Goal: Information Seeking & Learning: Learn about a topic

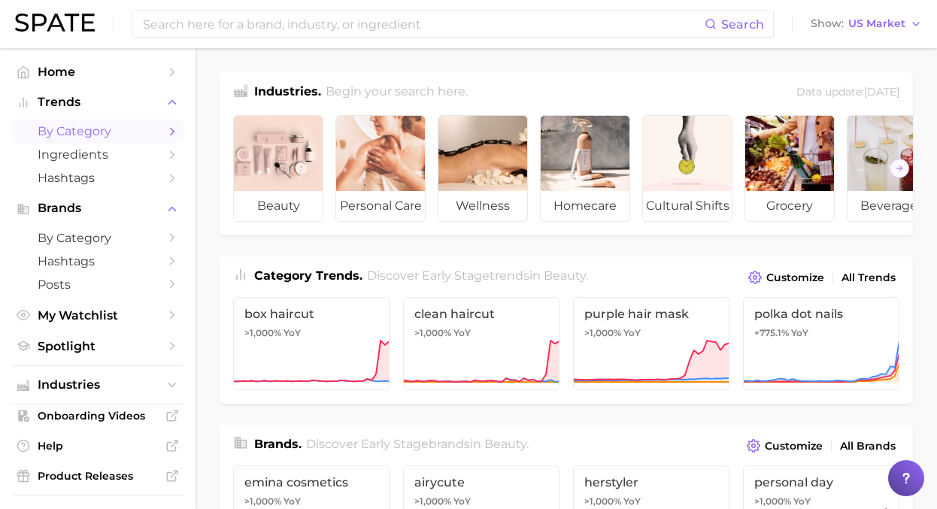
click at [77, 135] on span "by Category" at bounding box center [98, 131] width 120 height 14
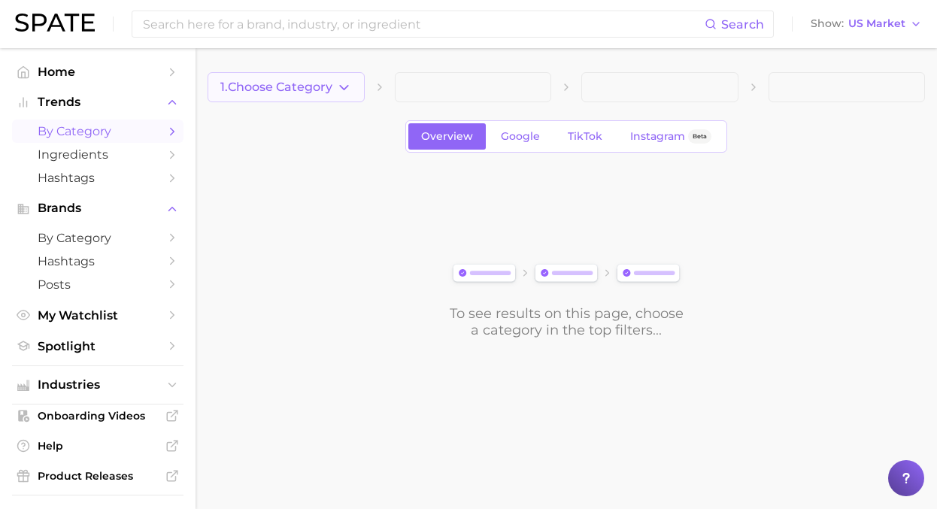
click at [232, 88] on span "1. Choose Category" at bounding box center [276, 87] width 112 height 14
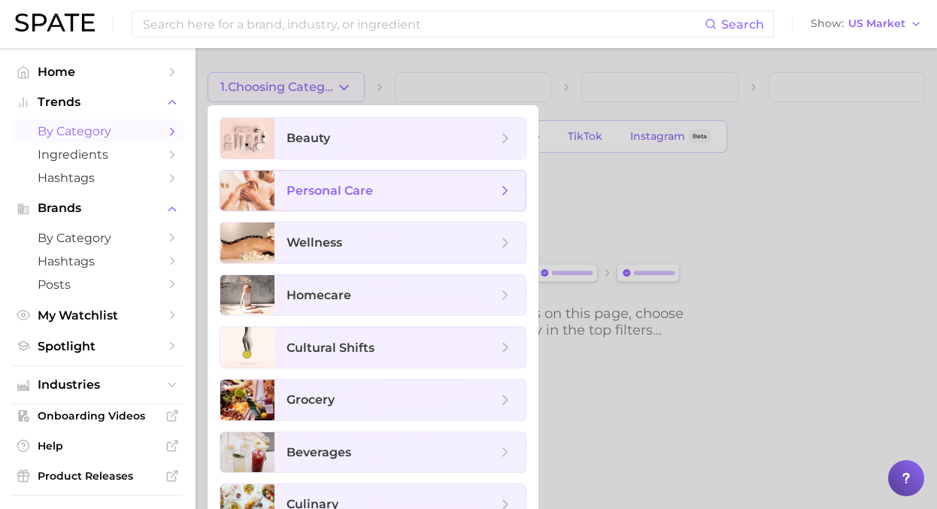
click at [368, 192] on span "personal care" at bounding box center [330, 191] width 87 height 14
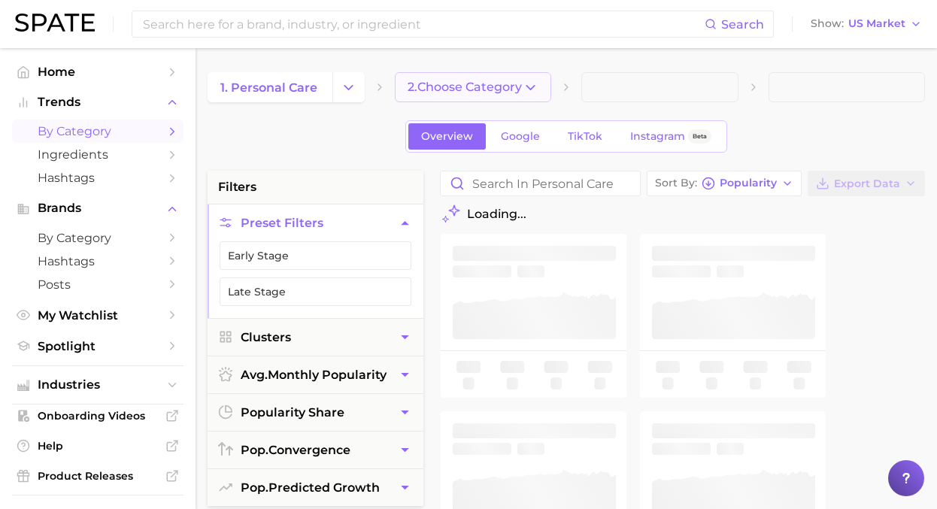
click at [419, 74] on button "2. Choose Category" at bounding box center [473, 87] width 157 height 30
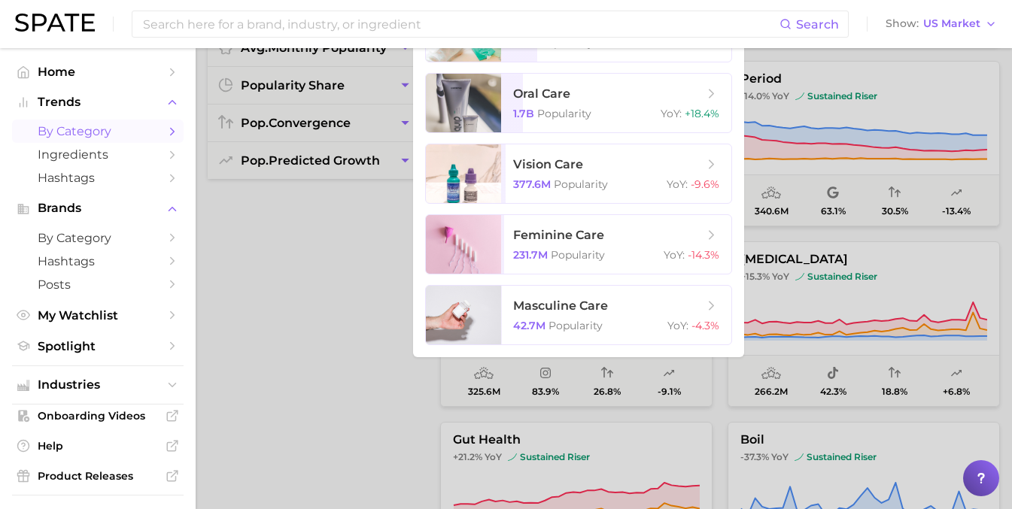
scroll to position [354, 0]
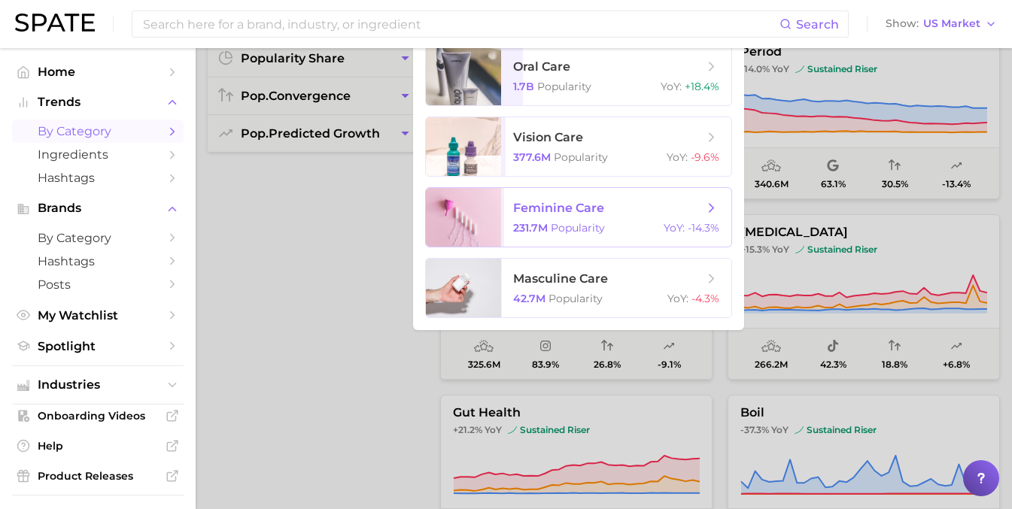
click at [546, 235] on span "feminine care 231.7m Popularity YoY : -14.3%" at bounding box center [616, 217] width 230 height 59
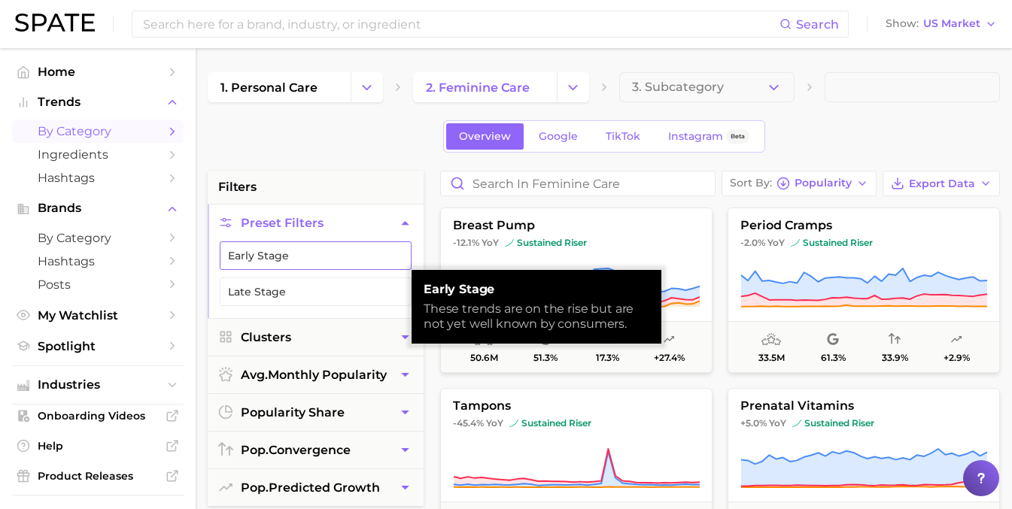
click at [269, 257] on button "Early Stage" at bounding box center [316, 255] width 192 height 29
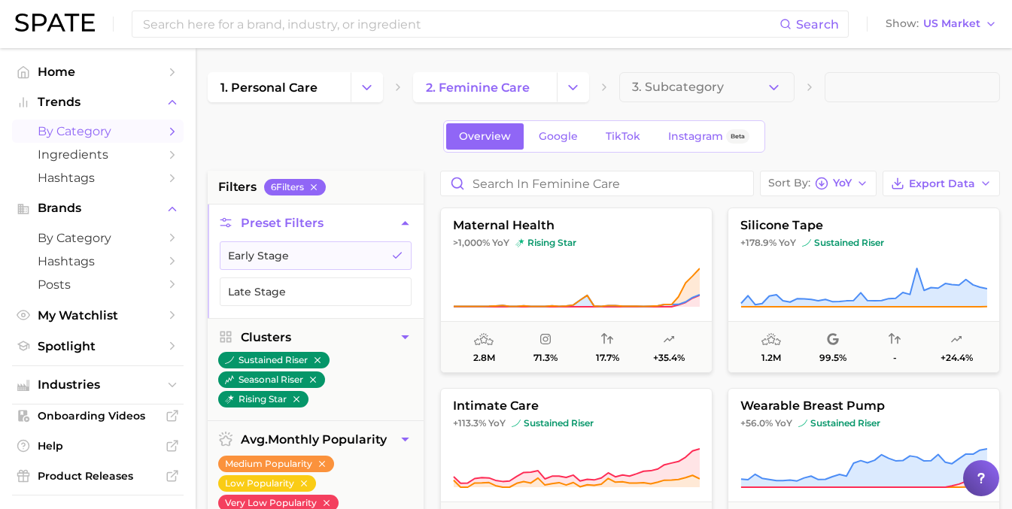
click at [108, 126] on span "by Category" at bounding box center [98, 131] width 120 height 14
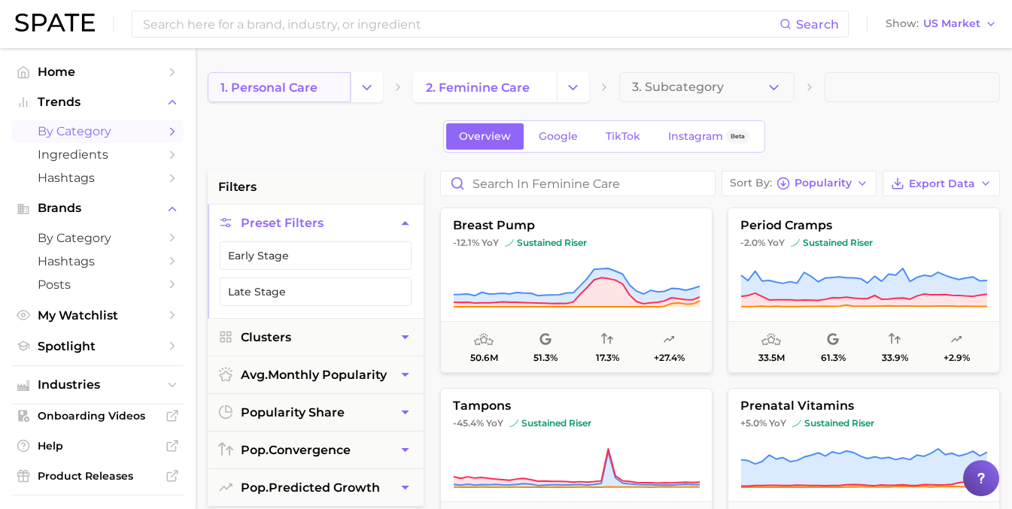
click at [284, 93] on span "1. personal care" at bounding box center [268, 87] width 97 height 14
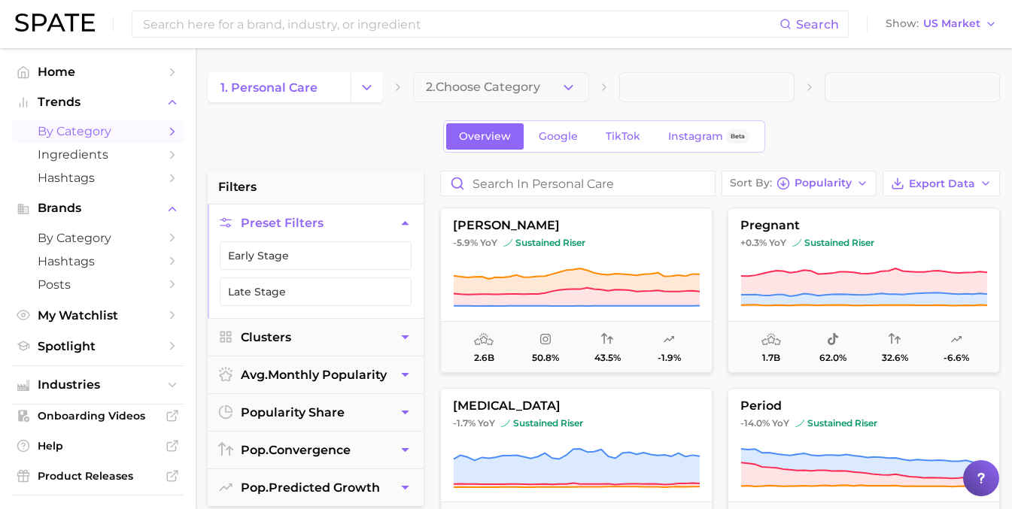
click at [363, 93] on icon "Change Category" at bounding box center [367, 88] width 16 height 16
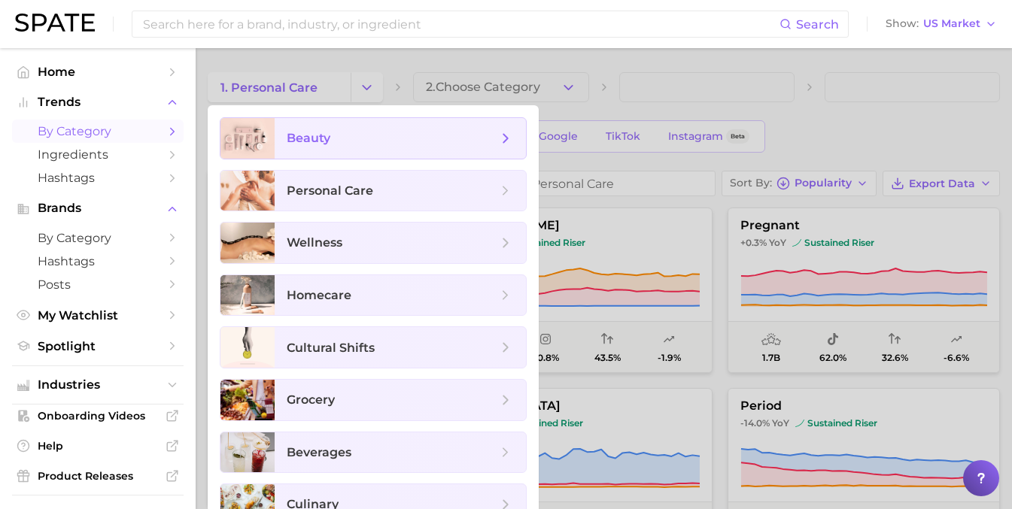
click at [359, 129] on span "beauty" at bounding box center [400, 138] width 251 height 41
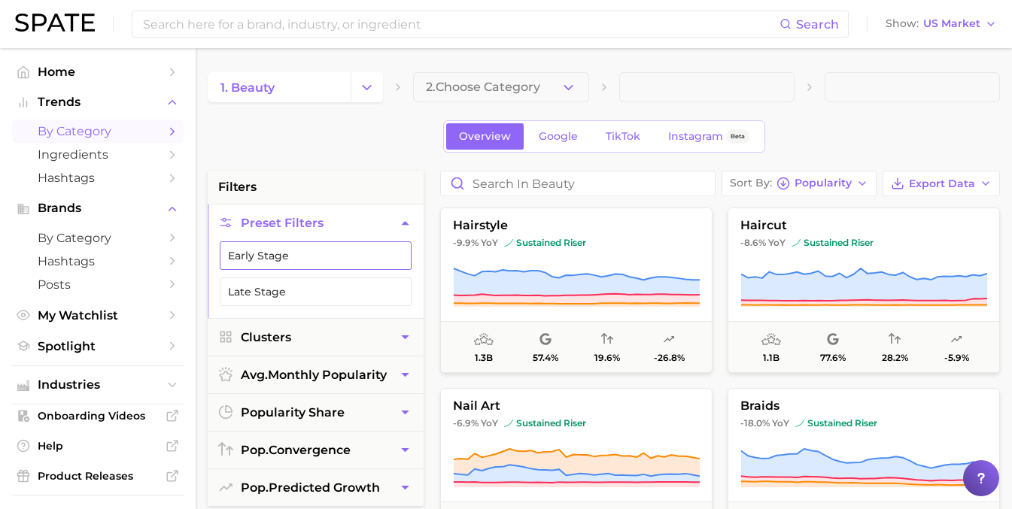
click at [333, 255] on button "Early Stage" at bounding box center [316, 255] width 192 height 29
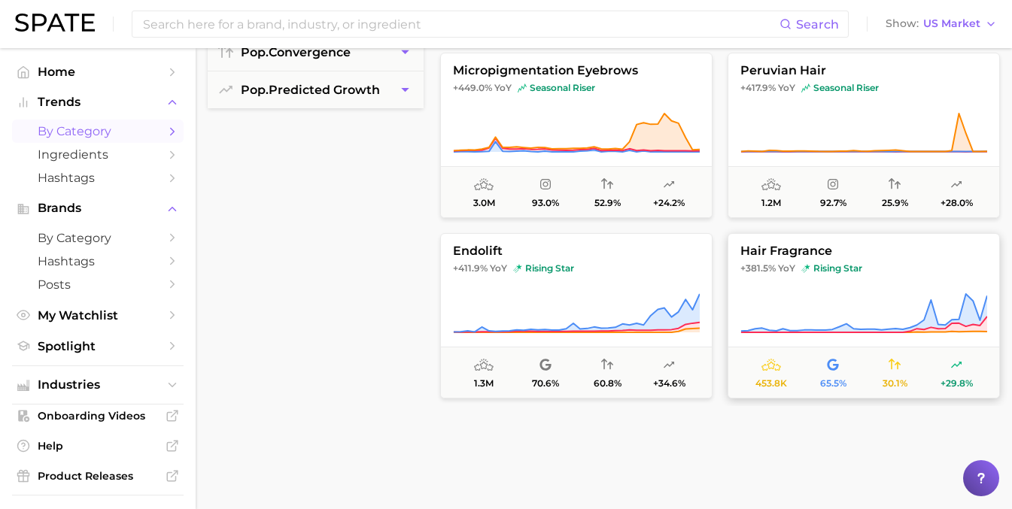
scroll to position [633, 0]
